Goal: Navigation & Orientation: Go to known website

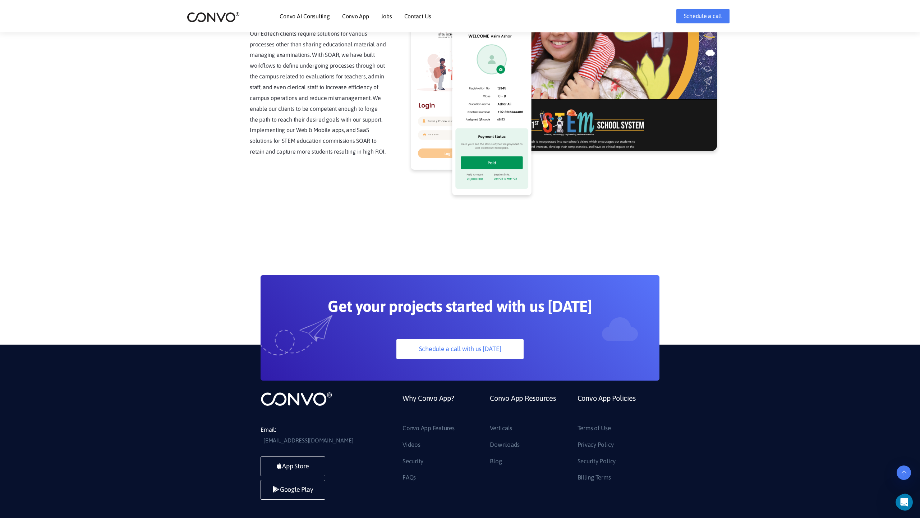
scroll to position [1830, 0]
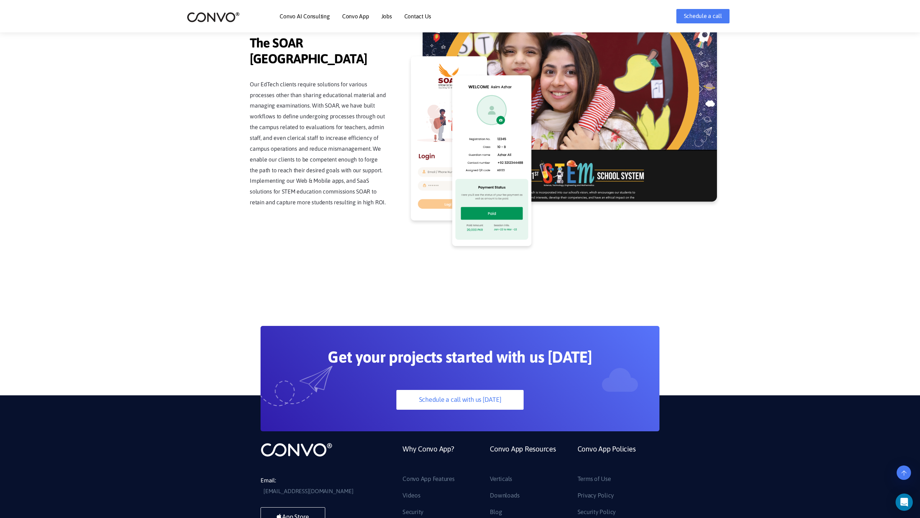
scroll to position [1830, 0]
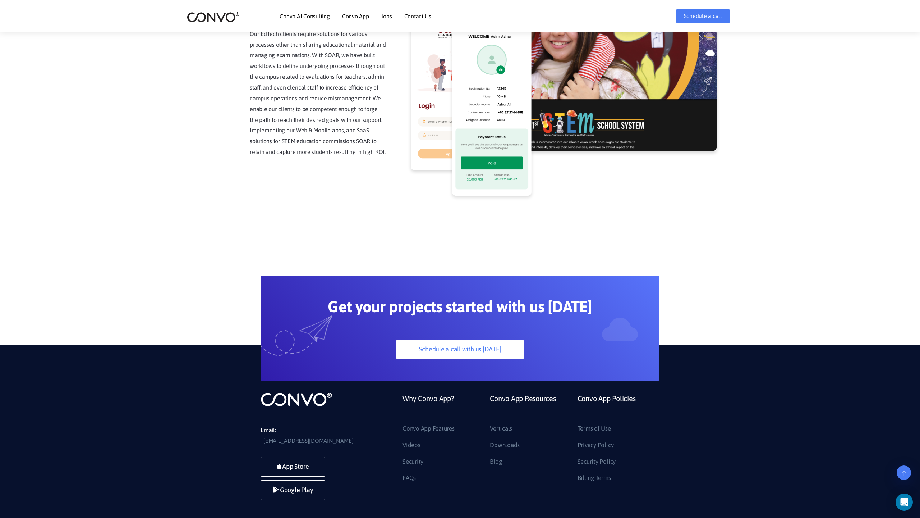
scroll to position [1830, 0]
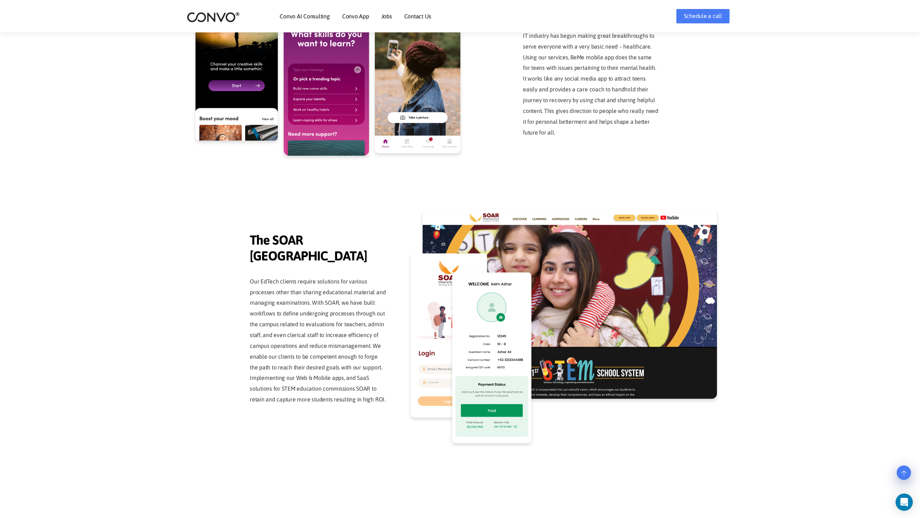
scroll to position [1830, 0]
